Goal: Book appointment/travel/reservation

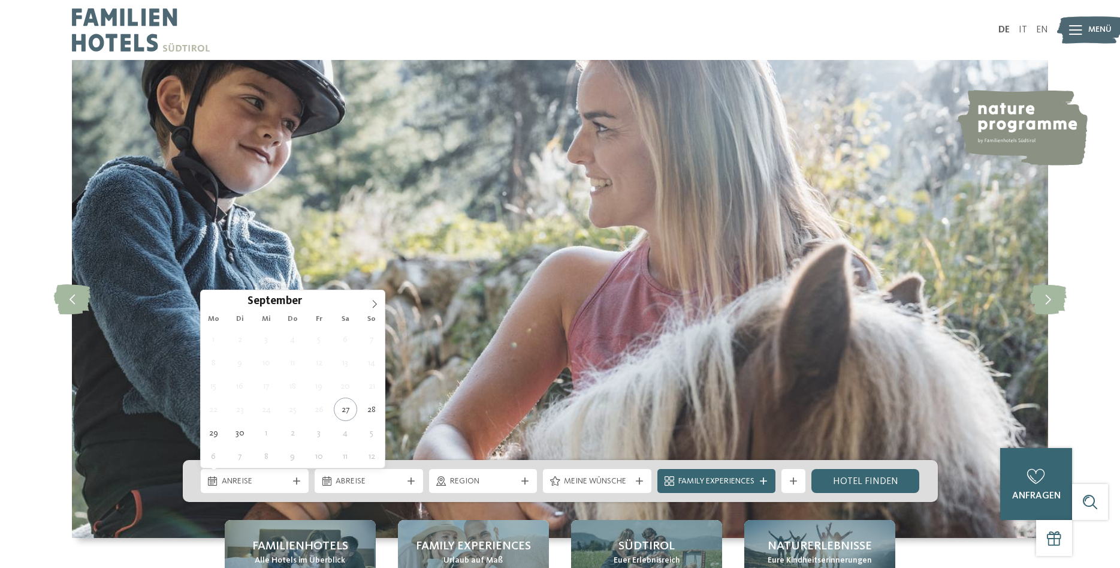
click at [255, 485] on span "Anreise" at bounding box center [255, 481] width 67 height 12
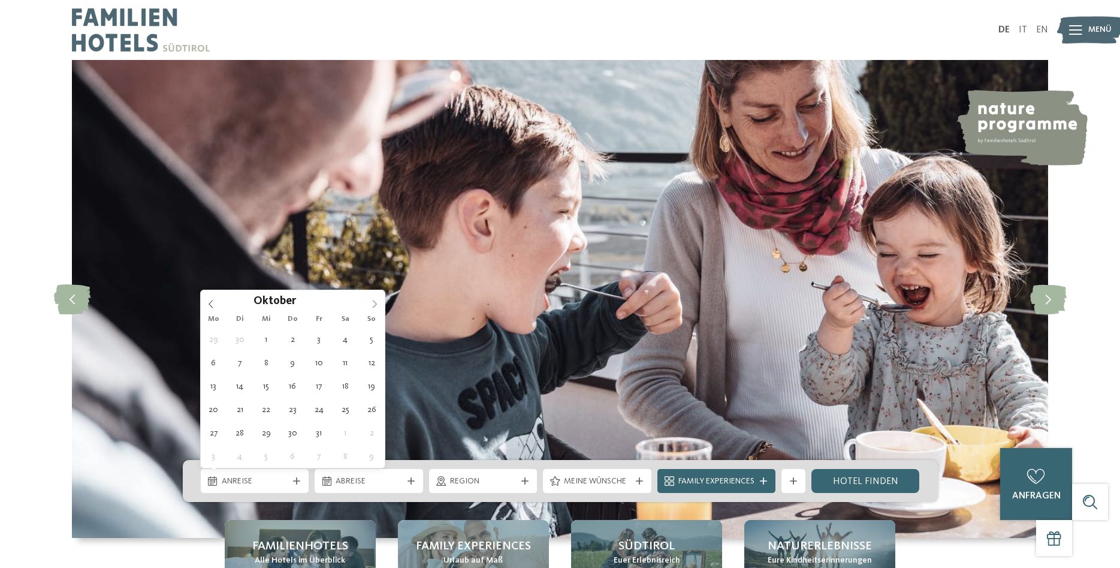
click at [377, 298] on span at bounding box center [374, 300] width 20 height 20
type div "[DATE]"
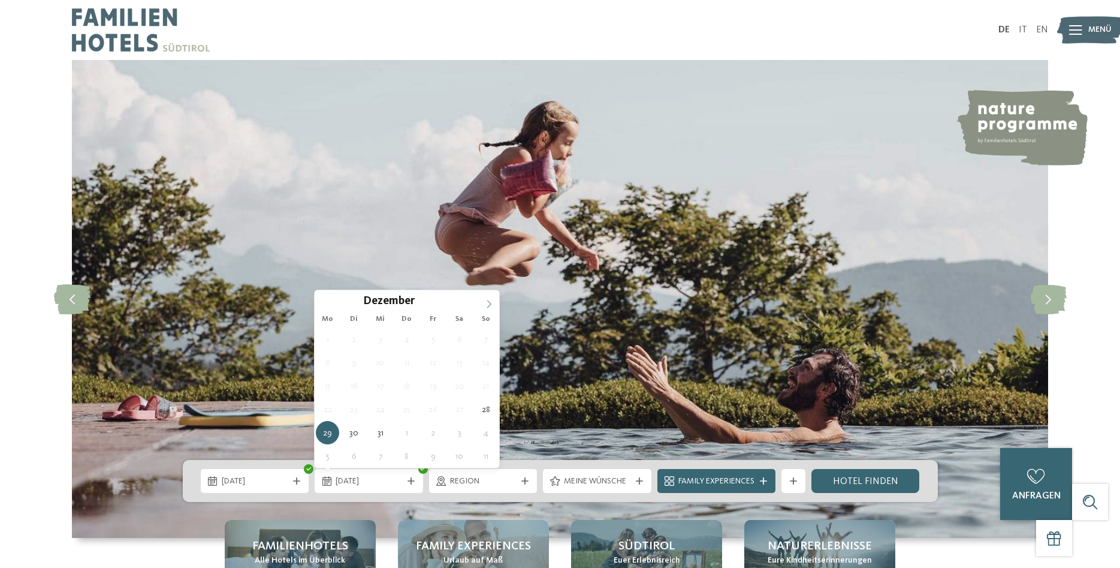
type input "****"
click at [489, 306] on icon at bounding box center [489, 304] width 4 height 8
type div "[DATE]"
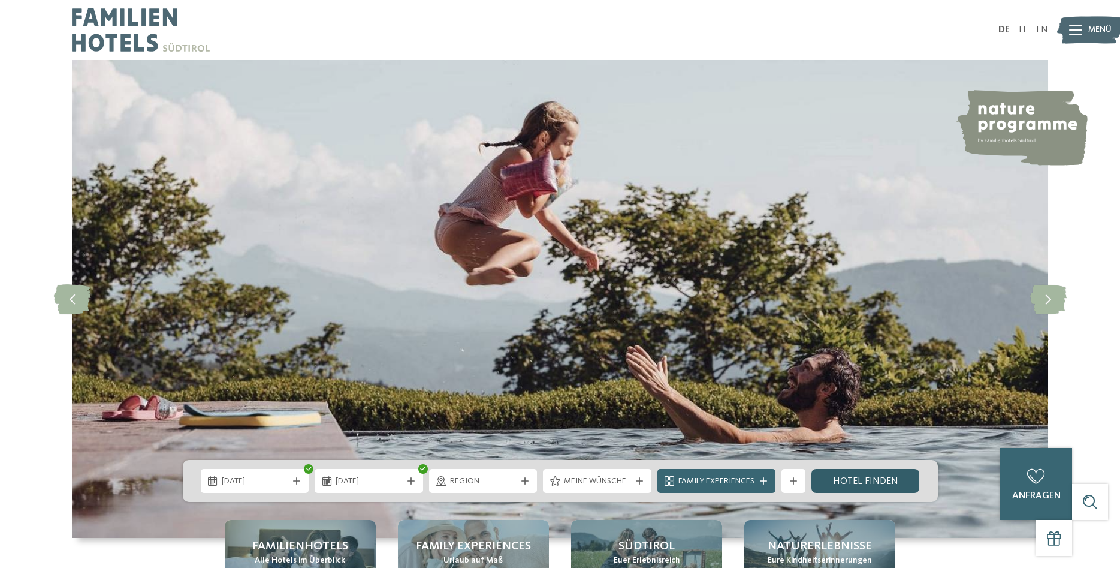
click at [872, 475] on link "Hotel finden" at bounding box center [865, 481] width 108 height 24
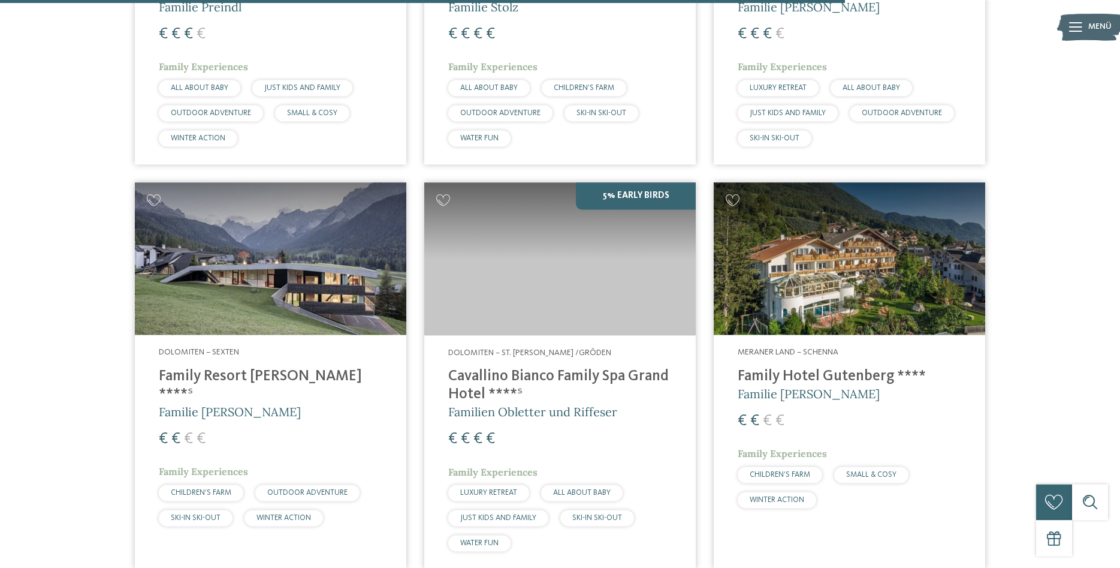
scroll to position [2288, 0]
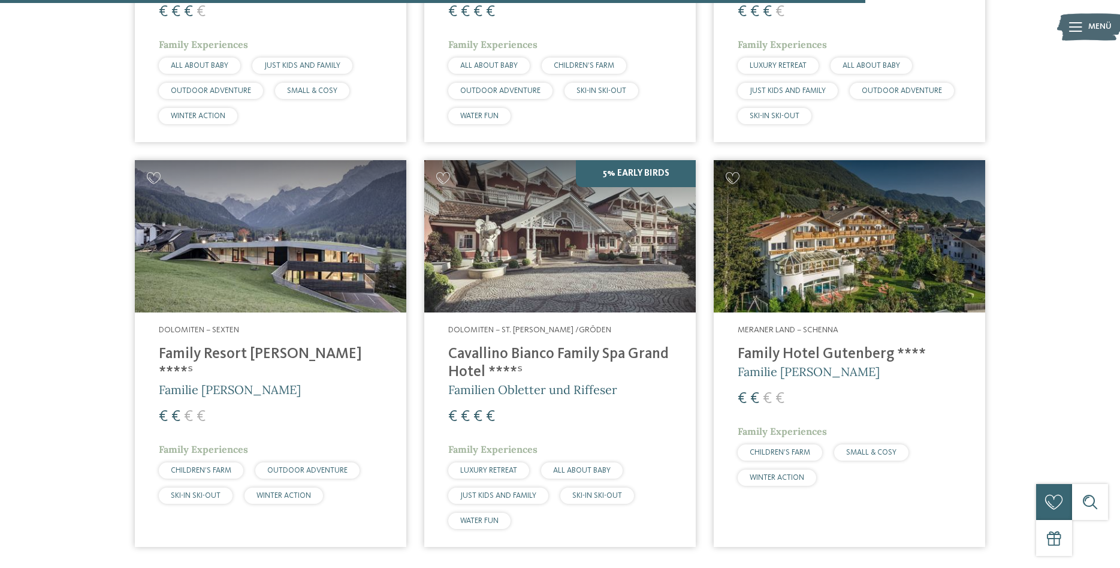
click at [251, 348] on h4 "Family Resort [PERSON_NAME] ****ˢ" at bounding box center [271, 363] width 224 height 36
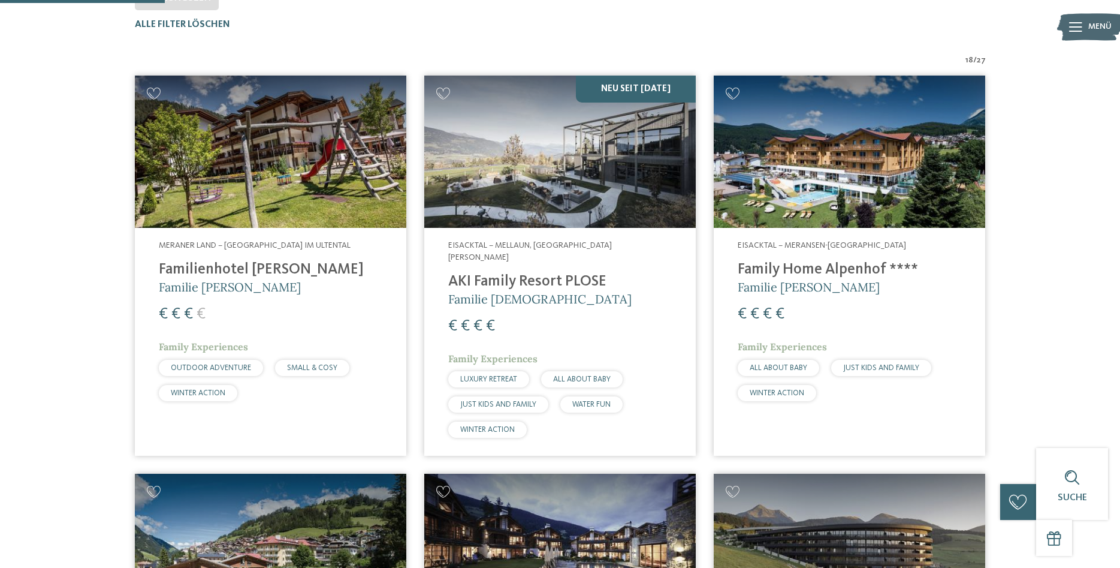
scroll to position [301, 0]
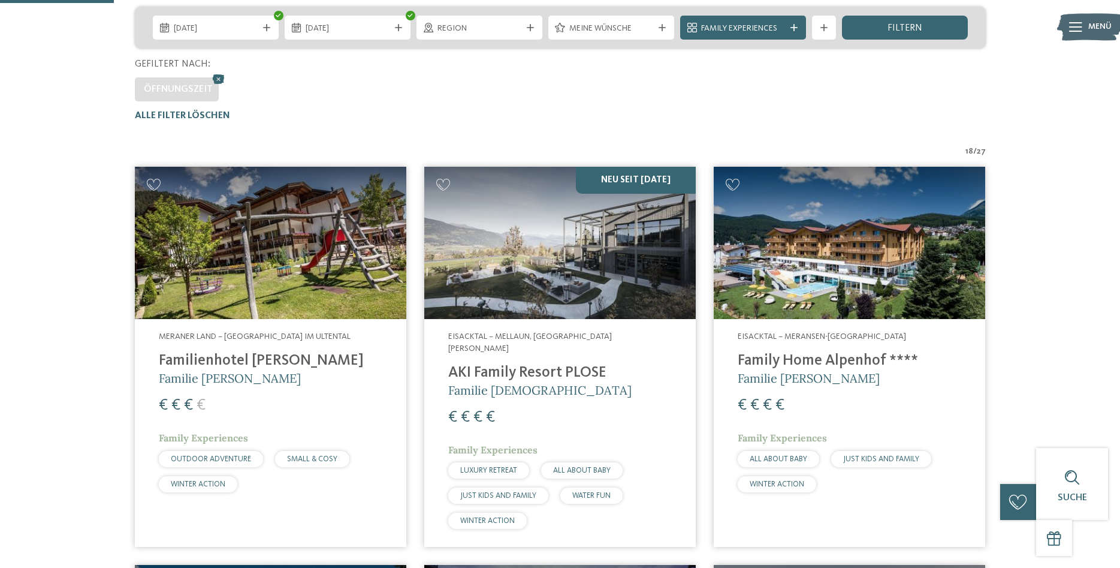
drag, startPoint x: 203, startPoint y: 1, endPoint x: 209, endPoint y: -16, distance: 17.8
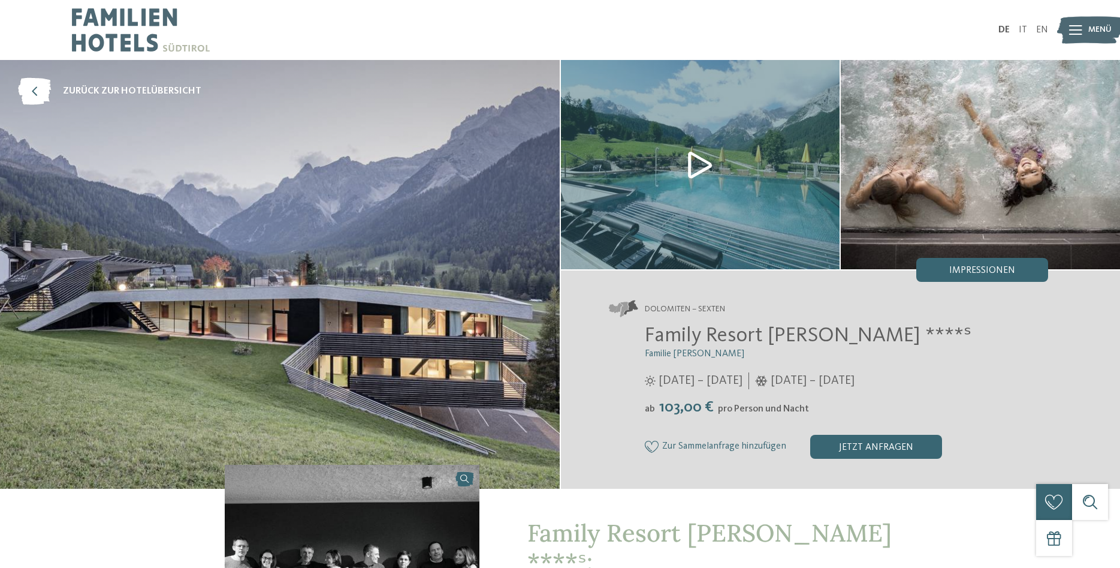
click at [701, 166] on img at bounding box center [700, 164] width 279 height 209
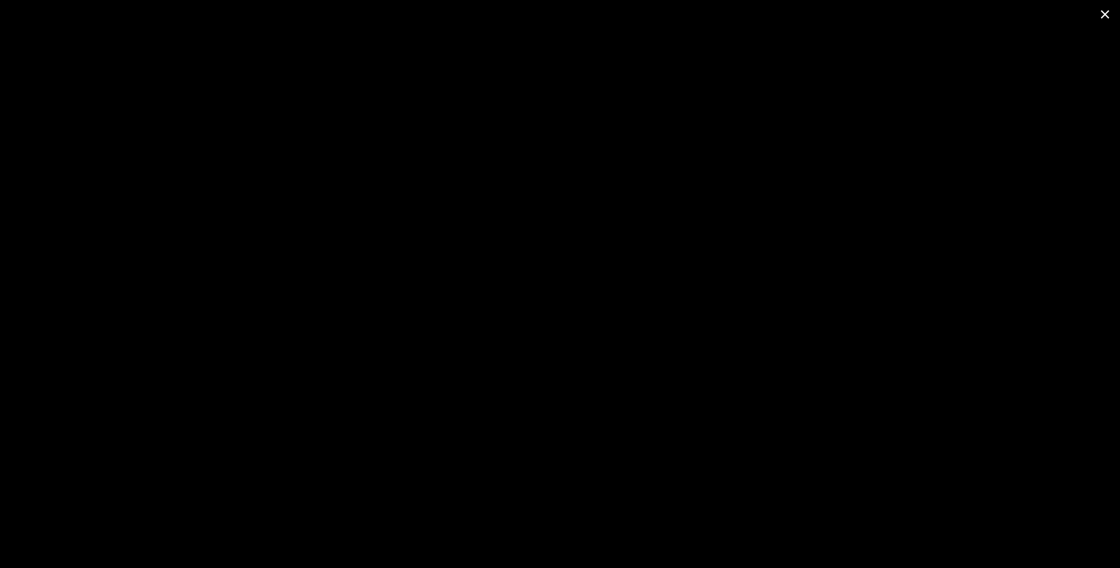
click at [1107, 21] on span at bounding box center [1105, 14] width 30 height 28
